Goal: Find contact information

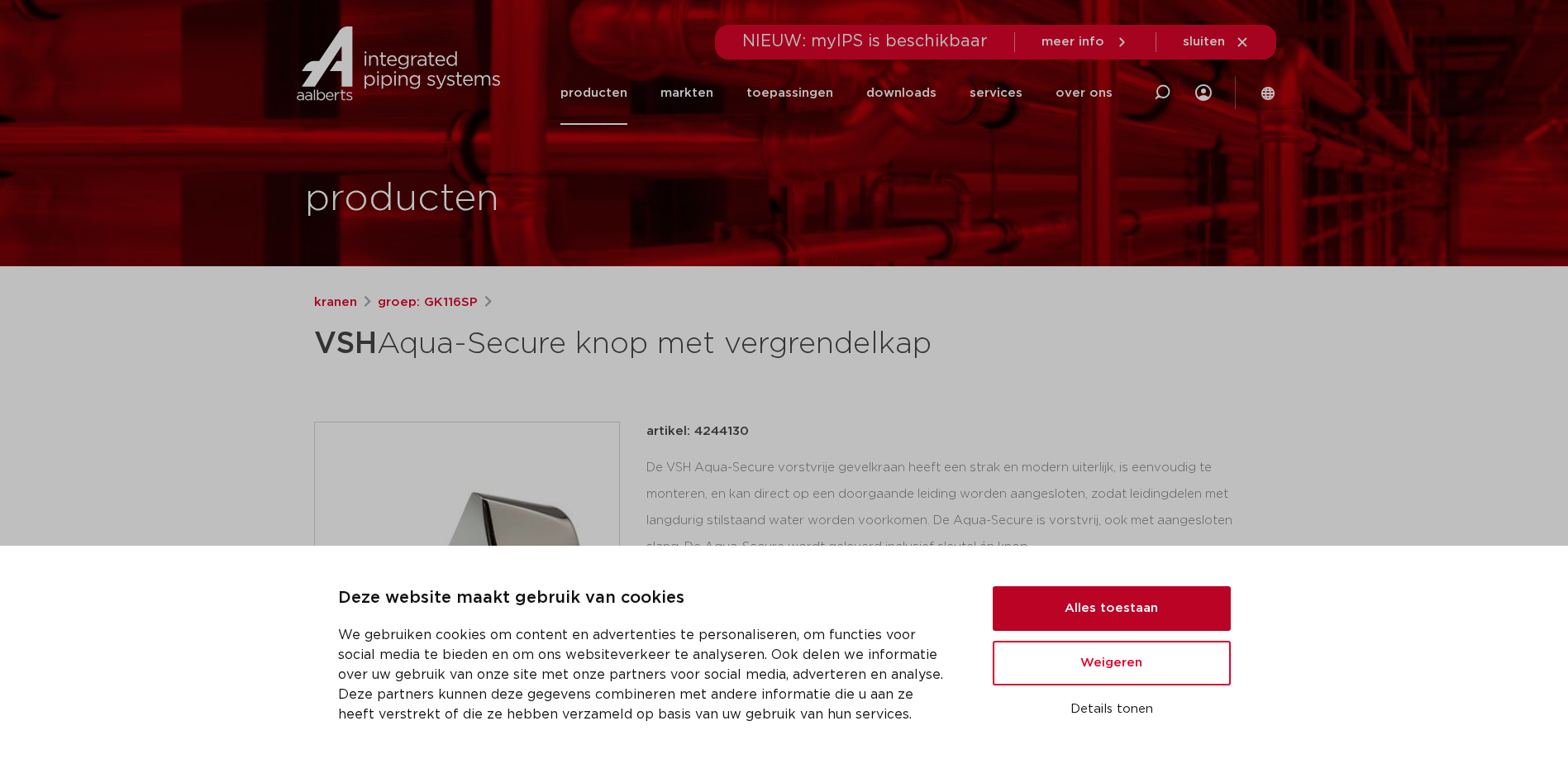
click at [1145, 601] on button "Alles toestaan" at bounding box center [1111, 609] width 238 height 45
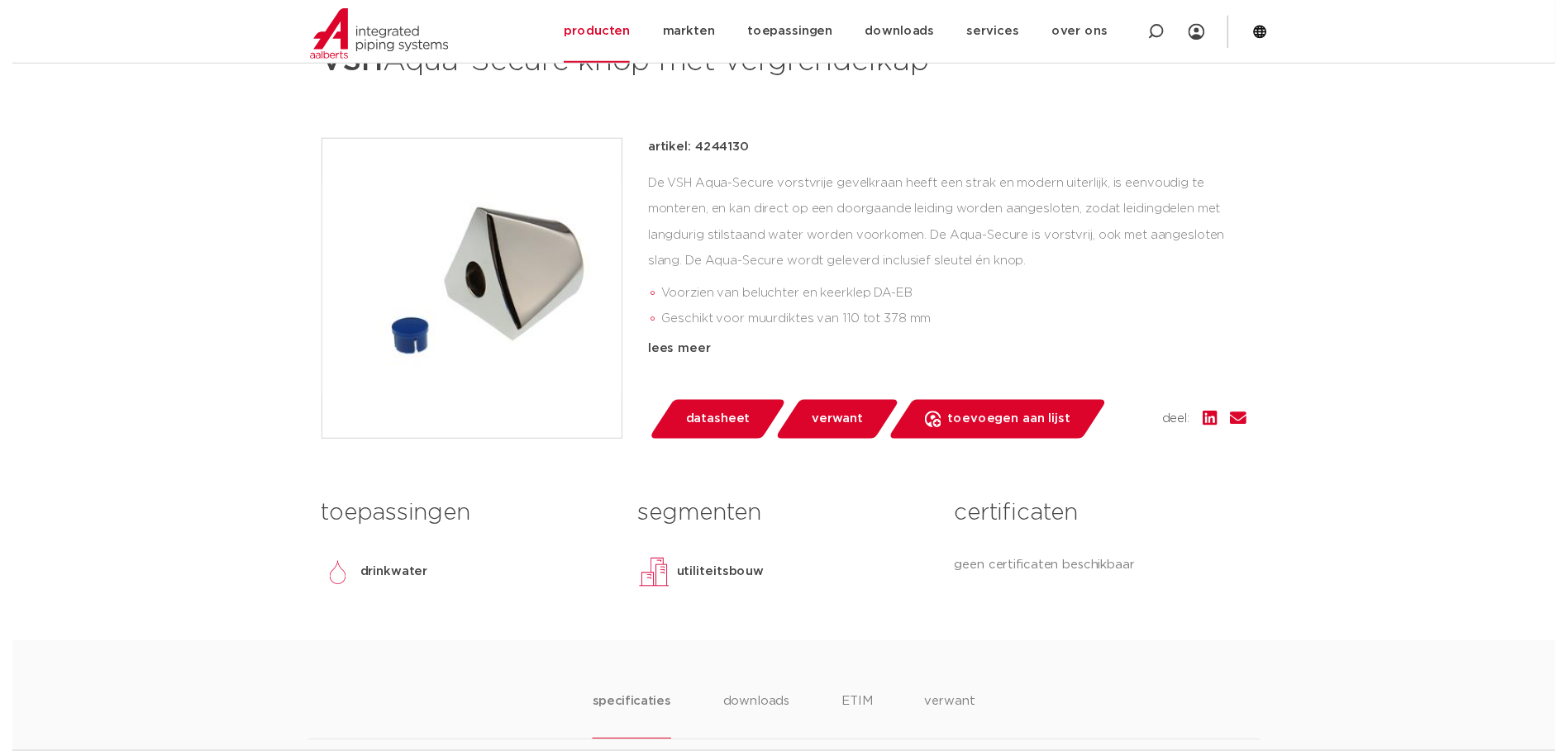
scroll to position [330, 0]
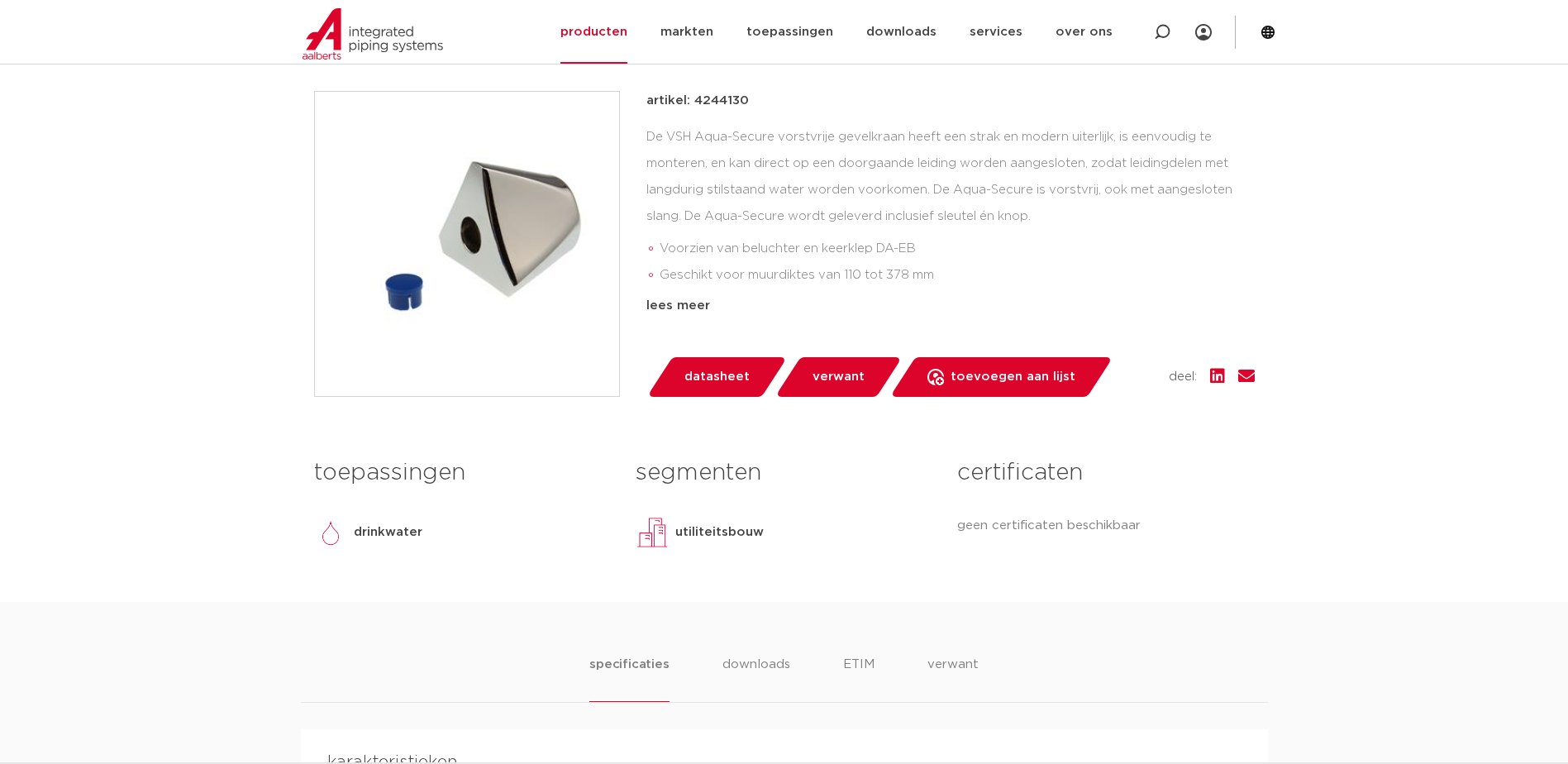
click at [745, 390] on span "datasheet" at bounding box center [717, 377] width 65 height 27
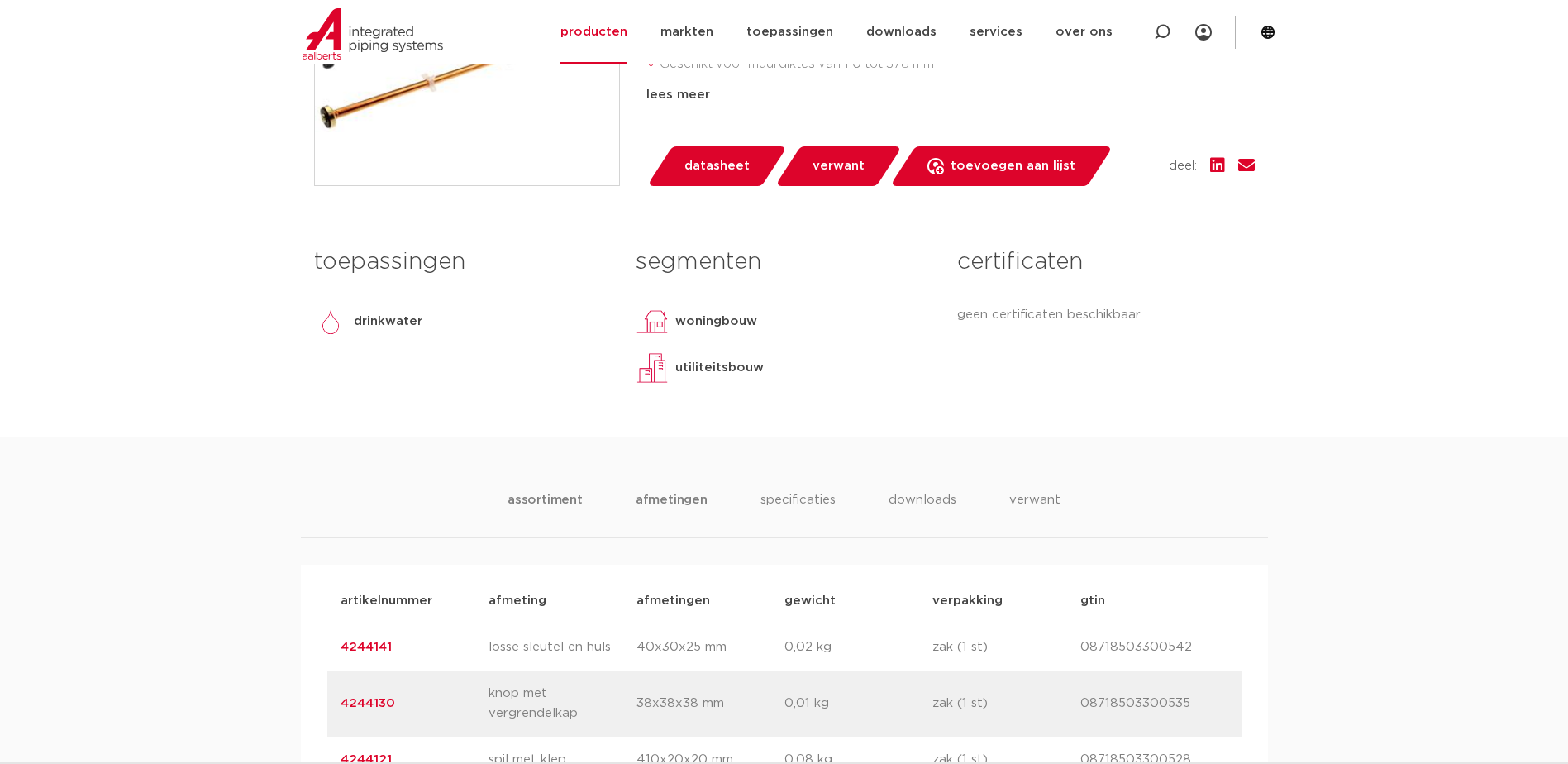
scroll to position [910, 0]
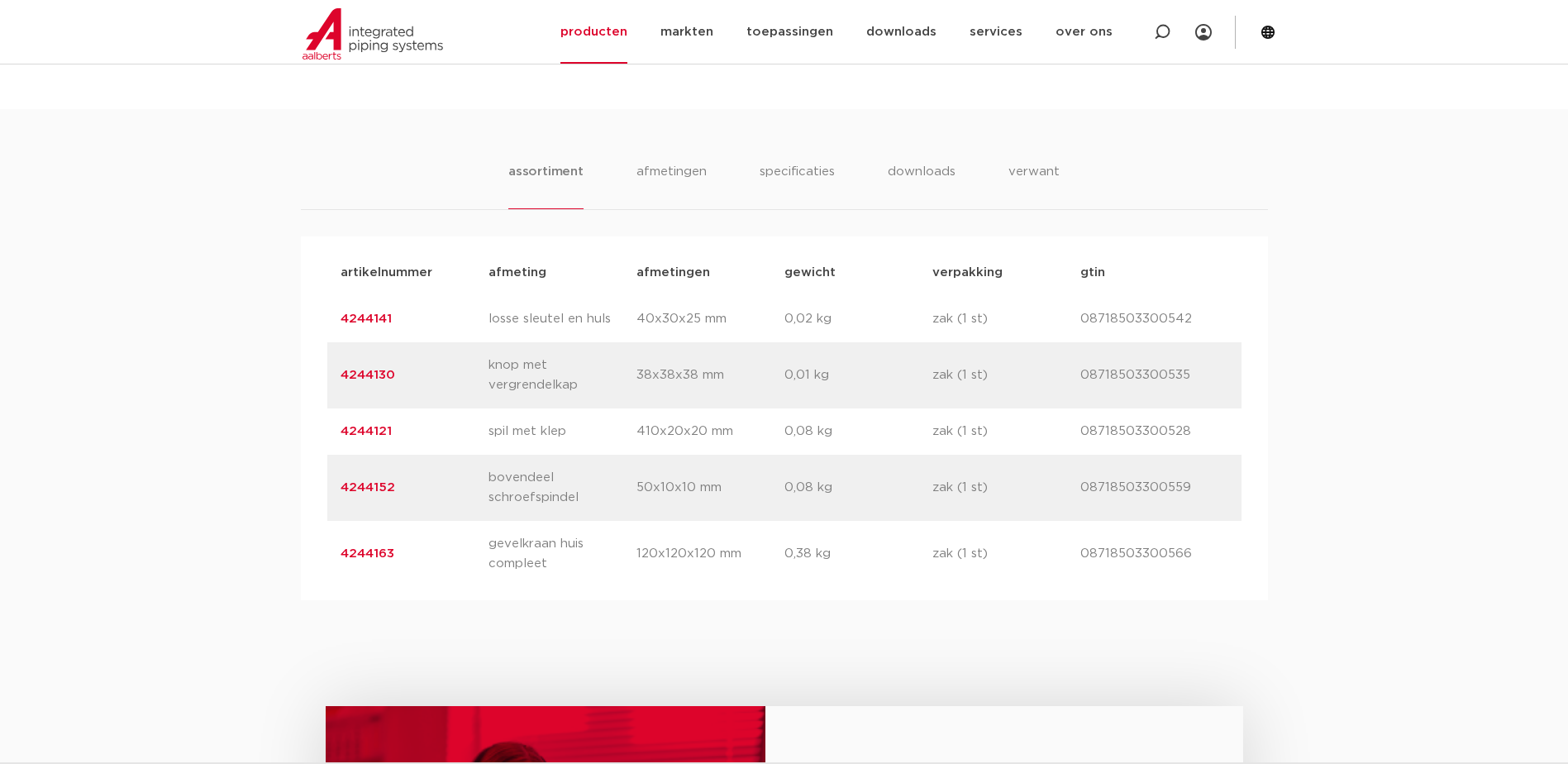
drag, startPoint x: 1077, startPoint y: 374, endPoint x: 1210, endPoint y: 375, distance: 133.0
click at [1210, 375] on div "artikelnummer 4244130 afmeting knop met vergrendelkap afmetingen 38x38x38 mm ge…" at bounding box center [784, 375] width 914 height 66
click at [368, 369] on link "4244130" at bounding box center [368, 375] width 55 height 12
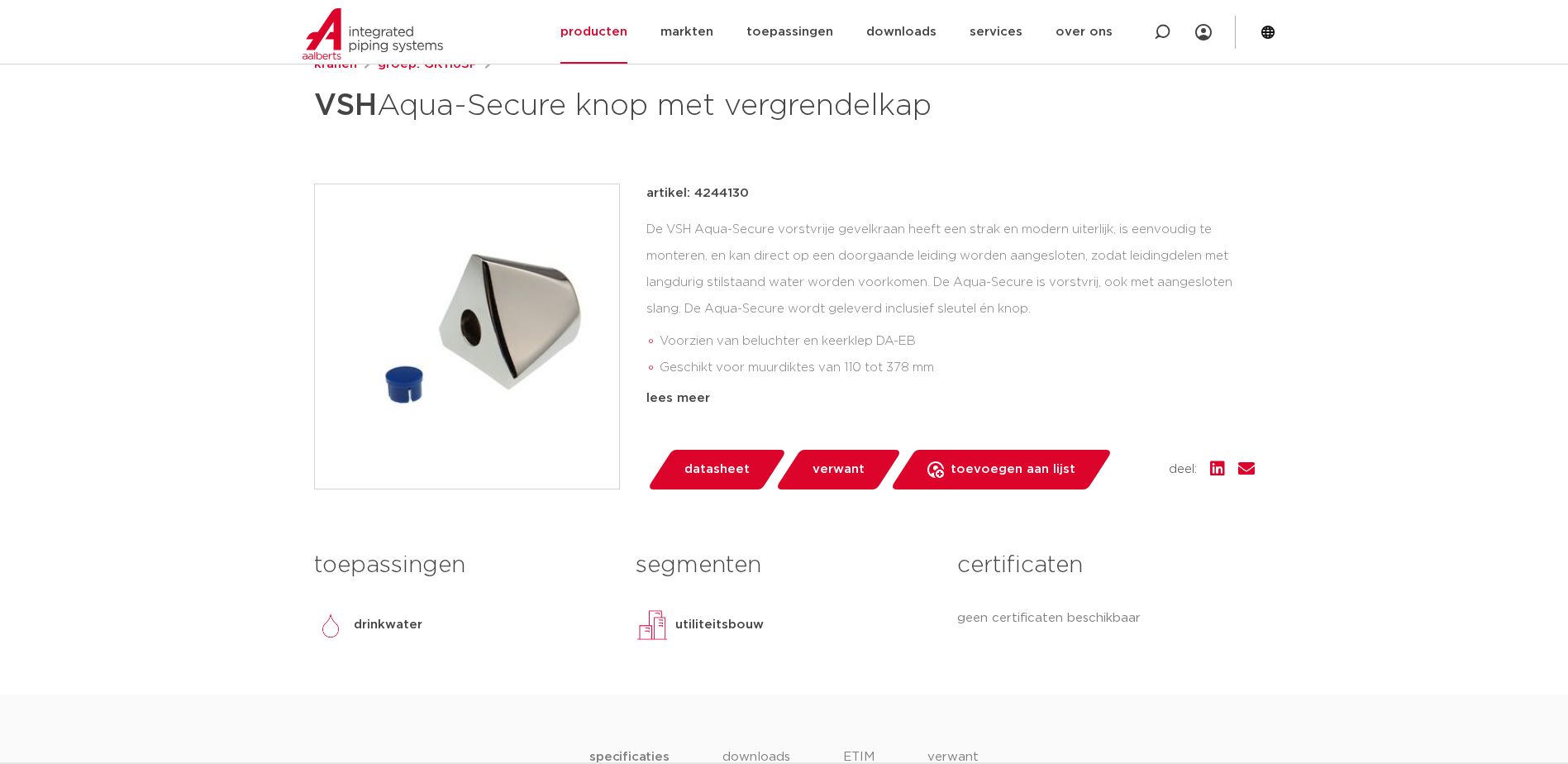
scroll to position [248, 0]
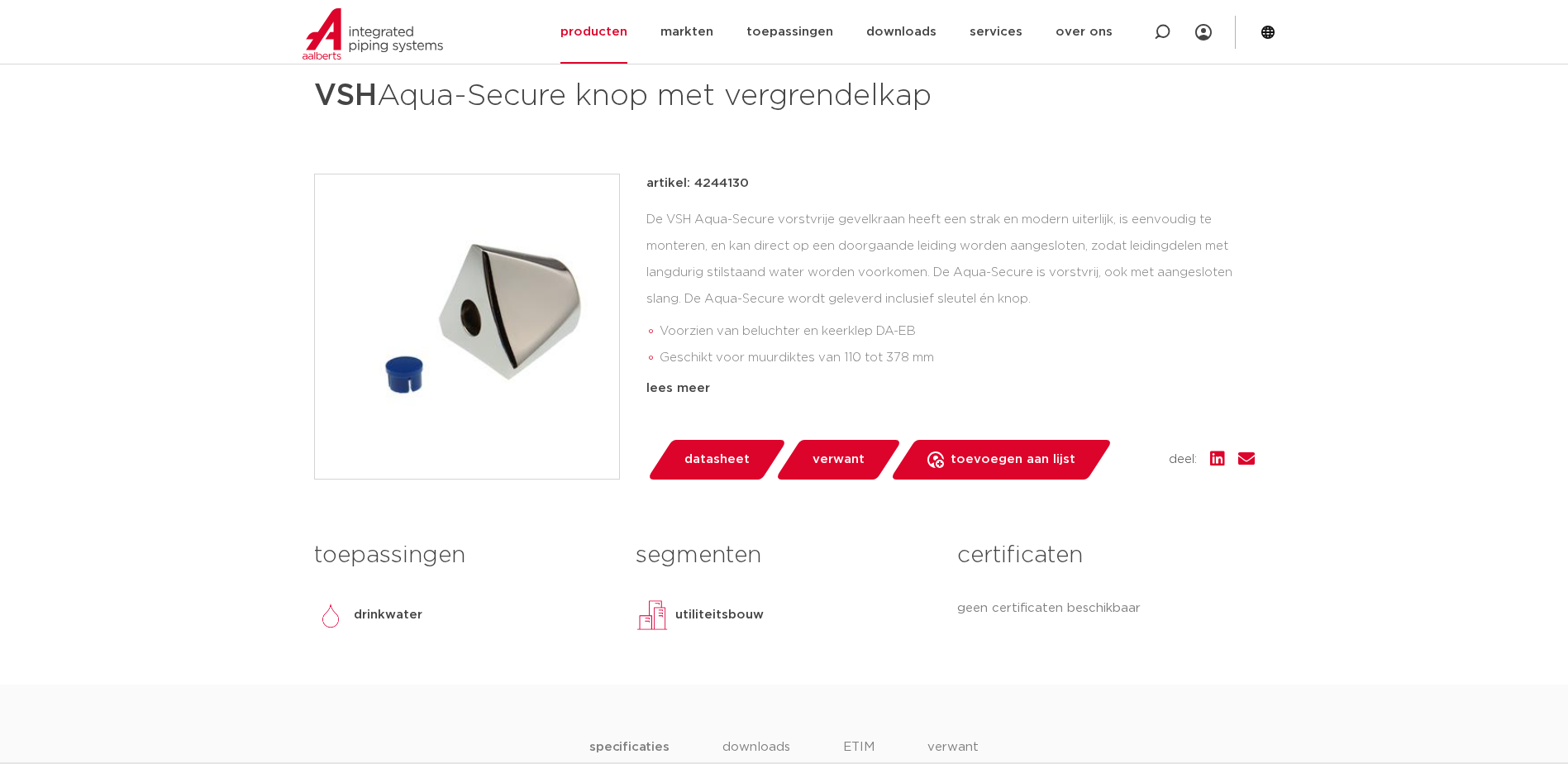
click at [689, 399] on div "lees meer" at bounding box center [951, 389] width 608 height 20
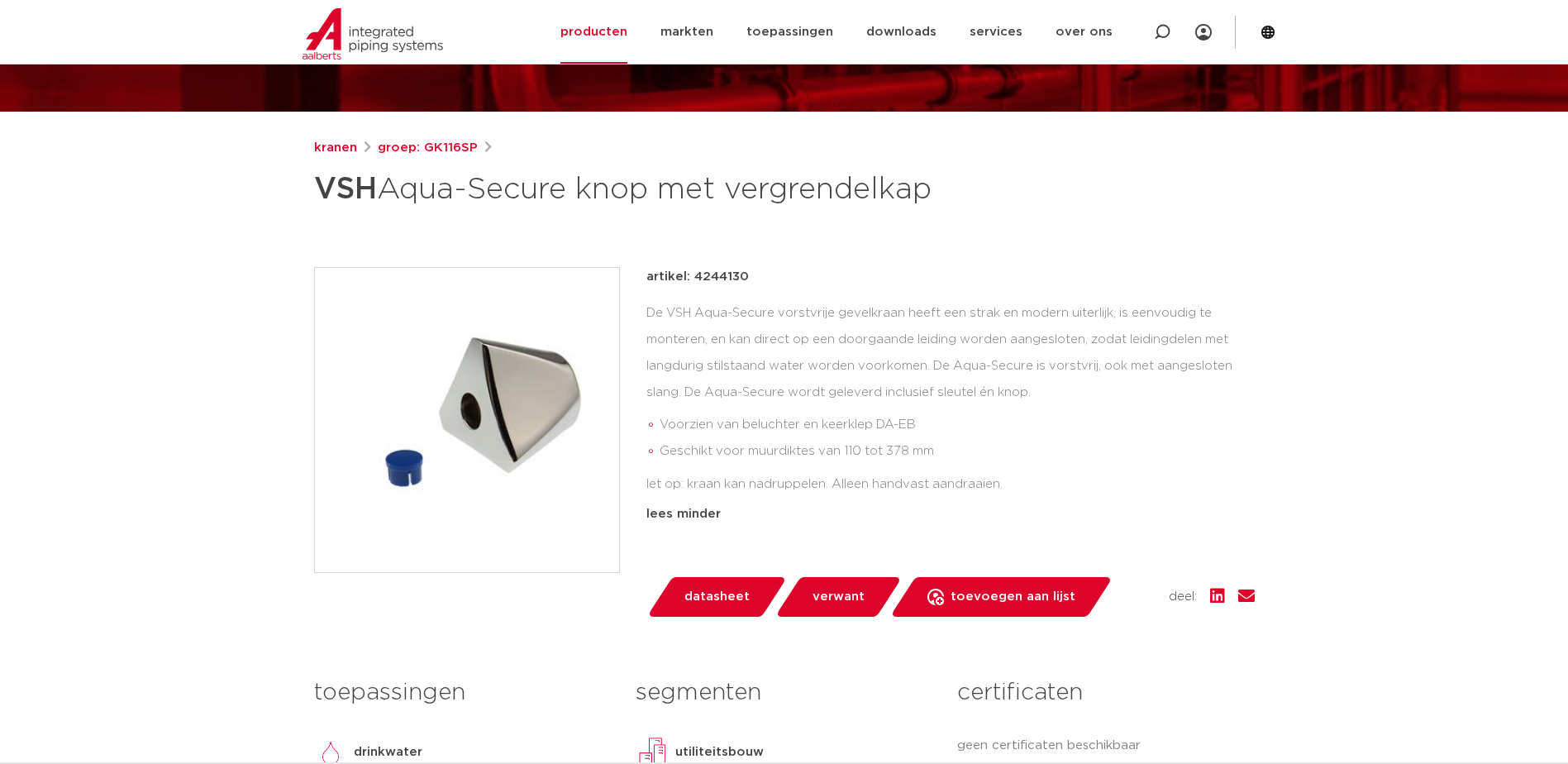
scroll to position [0, 0]
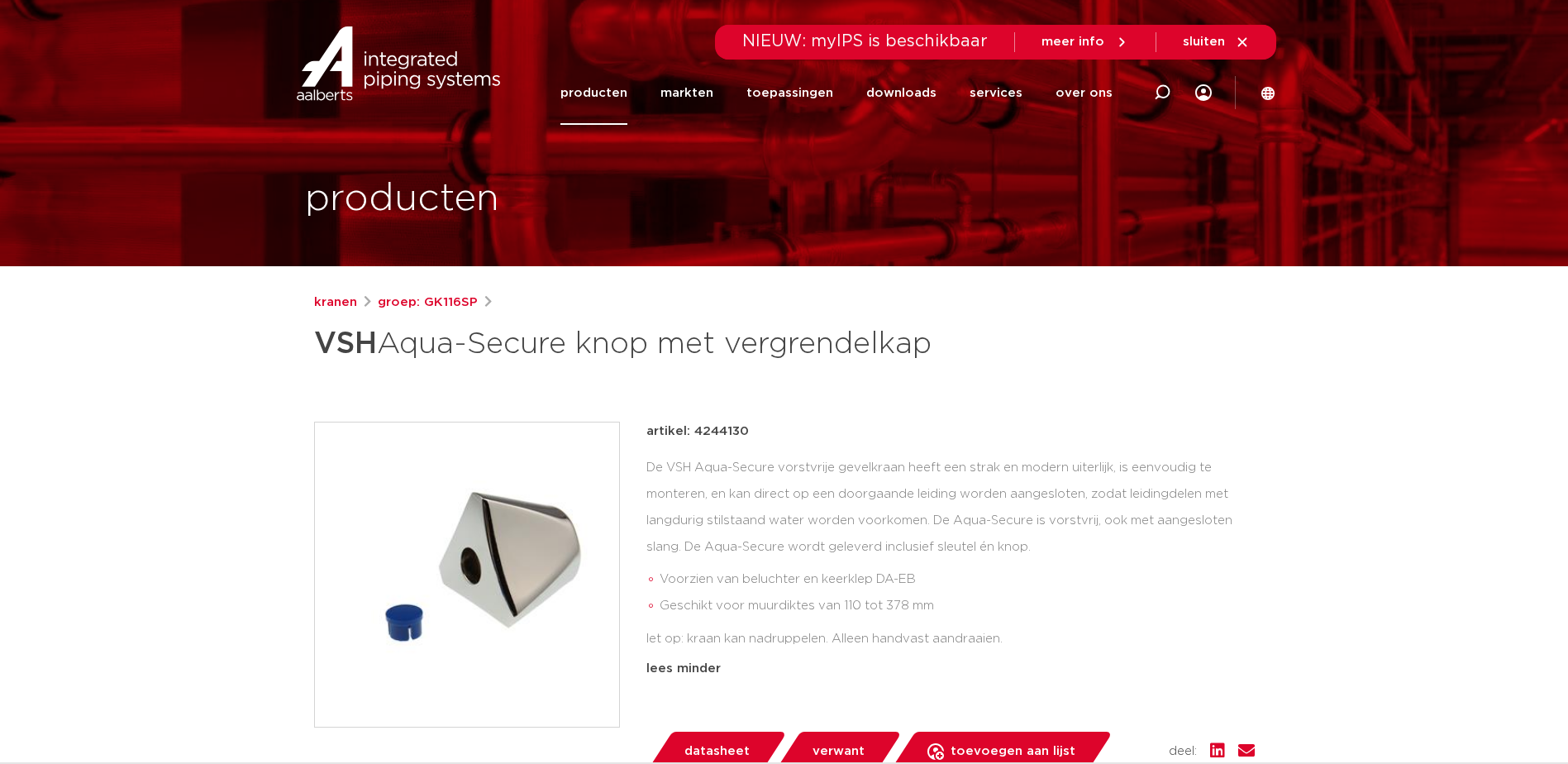
drag, startPoint x: 751, startPoint y: 474, endPoint x: 698, endPoint y: 479, distance: 53.2
click at [695, 441] on div "artikel: 4244130" at bounding box center [951, 431] width 608 height 20
copy p "4244130"
click at [1213, 47] on span "sluiten" at bounding box center [1204, 42] width 42 height 12
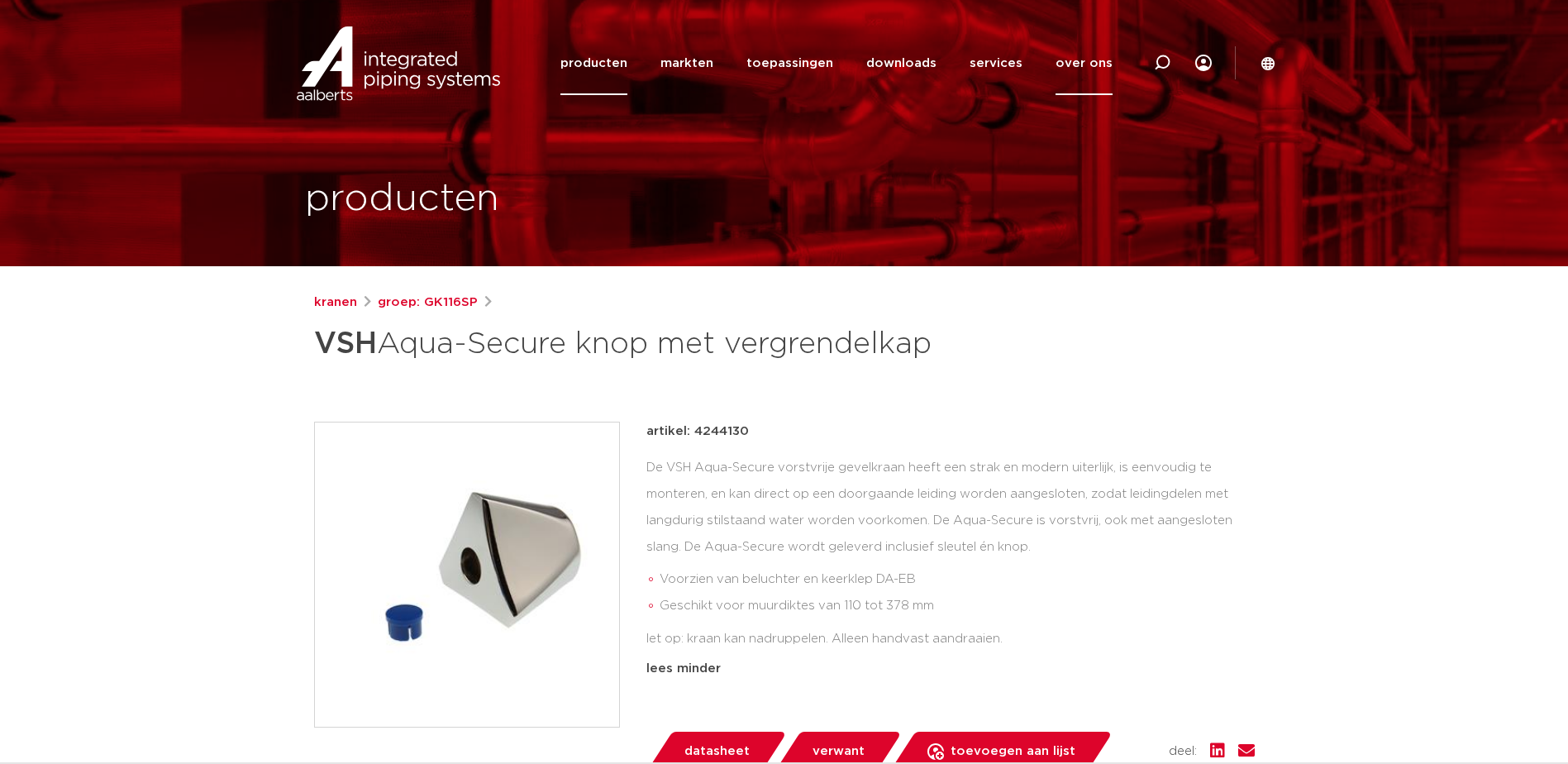
click at [1085, 69] on link "over ons" at bounding box center [1084, 62] width 57 height 63
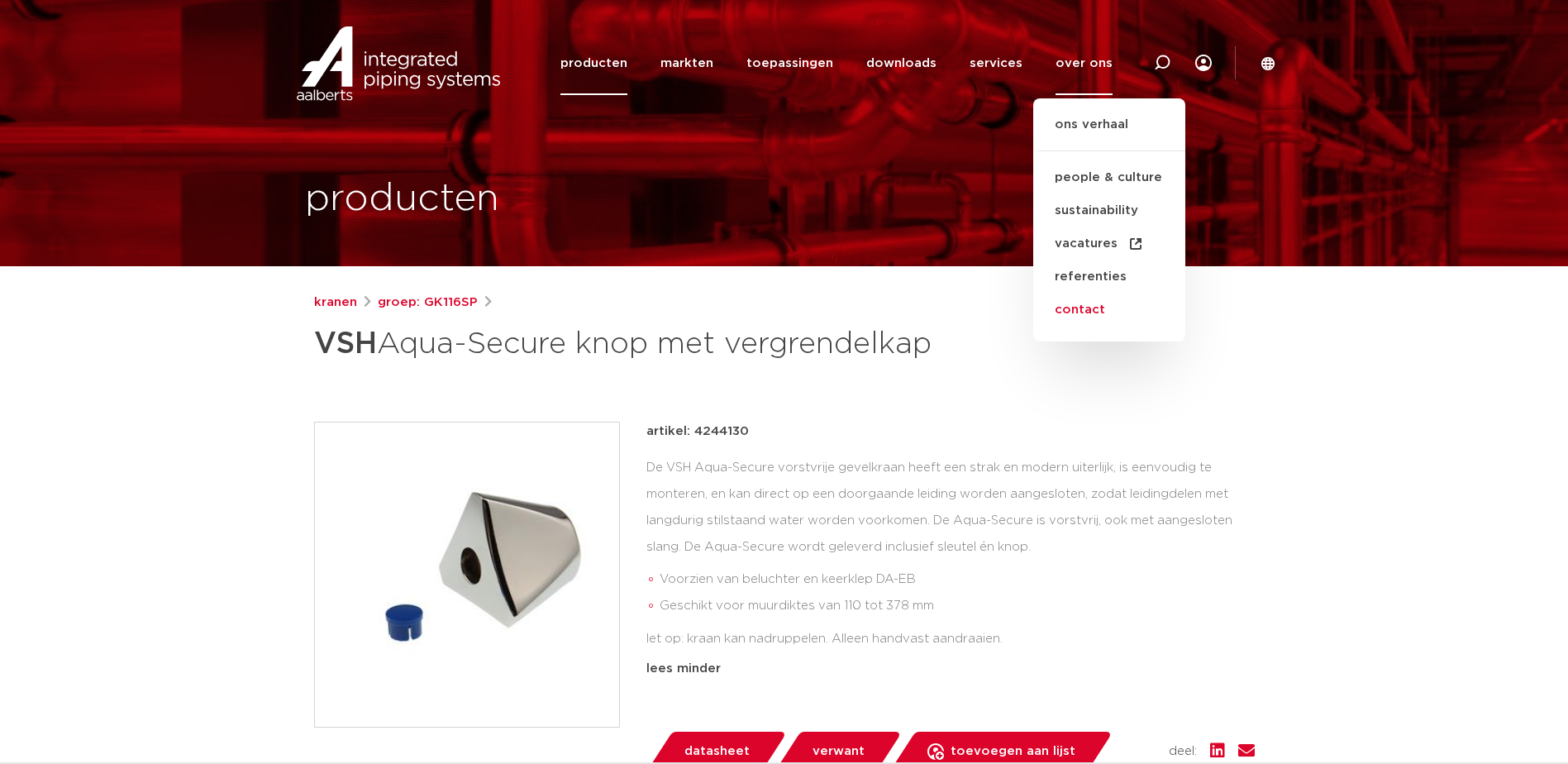
drag, startPoint x: 1096, startPoint y: 307, endPoint x: 1110, endPoint y: 314, distance: 15.7
click at [1096, 308] on link "contact" at bounding box center [1109, 310] width 152 height 33
